Goal: Information Seeking & Learning: Learn about a topic

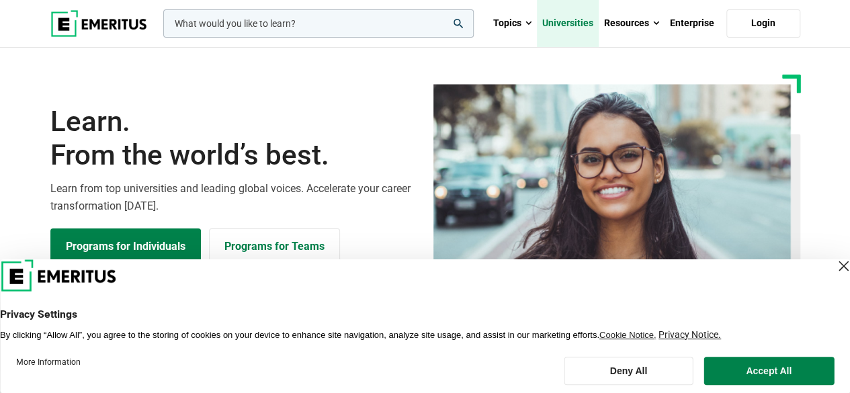
click at [557, 30] on link "Universities" at bounding box center [568, 23] width 62 height 47
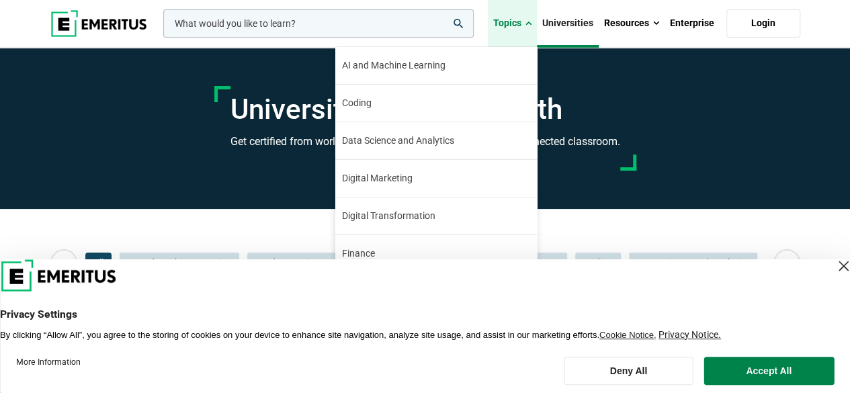
click at [536, 22] on link "Topics" at bounding box center [512, 23] width 49 height 47
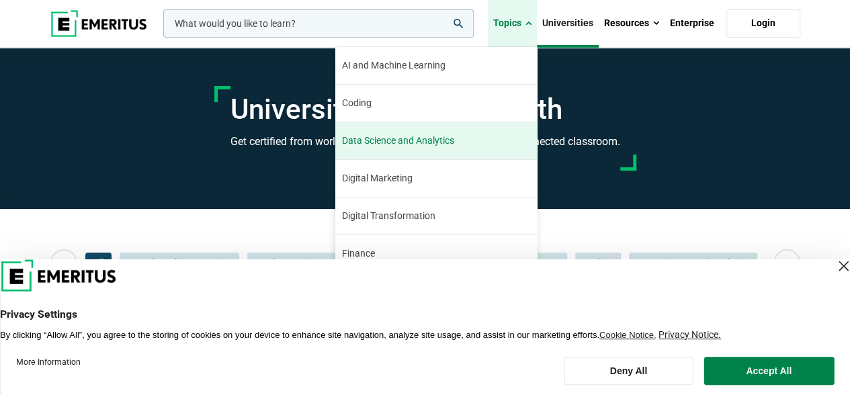
scroll to position [152, 0]
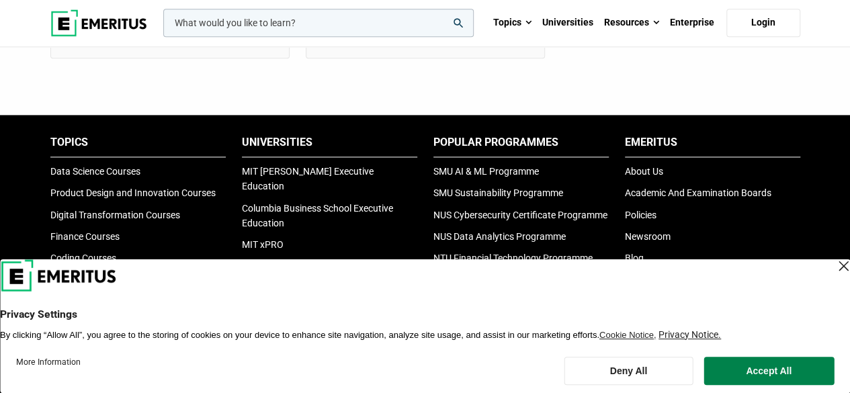
scroll to position [941, 0]
